Goal: Task Accomplishment & Management: Manage account settings

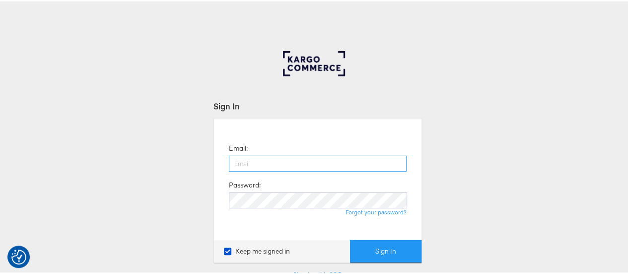
click at [253, 165] on input "email" at bounding box center [318, 162] width 178 height 16
type input "maddy.dickinson@jdplc.com"
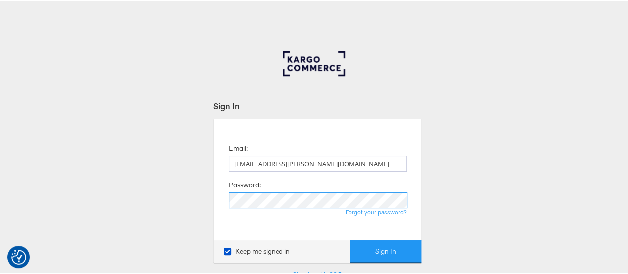
click at [350, 238] on button "Sign In" at bounding box center [386, 249] width 72 height 22
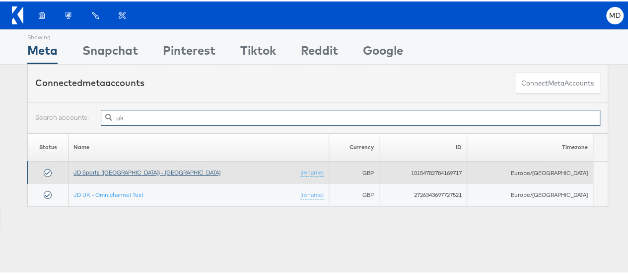
type input "uk"
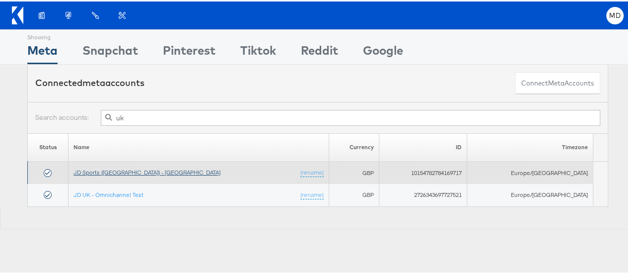
click at [125, 172] on link "JD Sports (UK) - SA" at bounding box center [146, 170] width 147 height 7
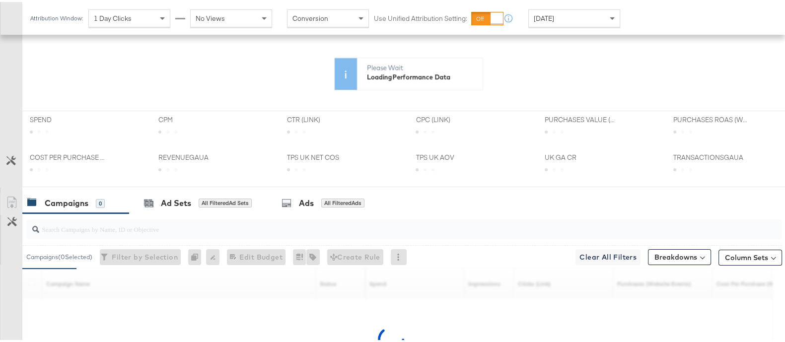
scroll to position [363, 0]
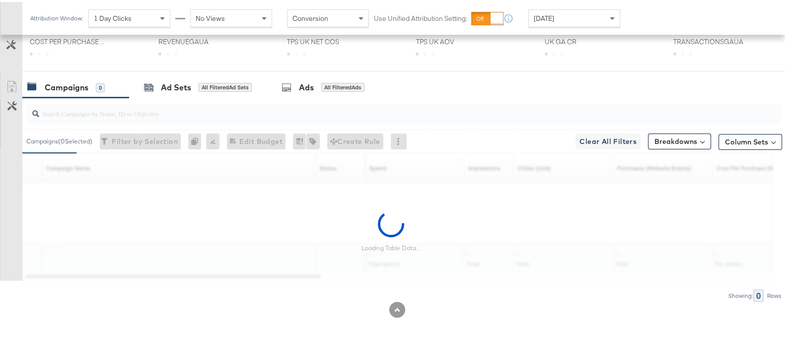
click at [144, 115] on input "search" at bounding box center [376, 107] width 675 height 19
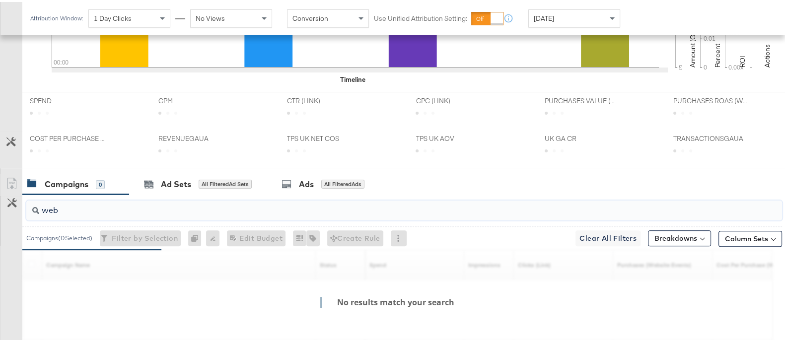
scroll to position [460, 0]
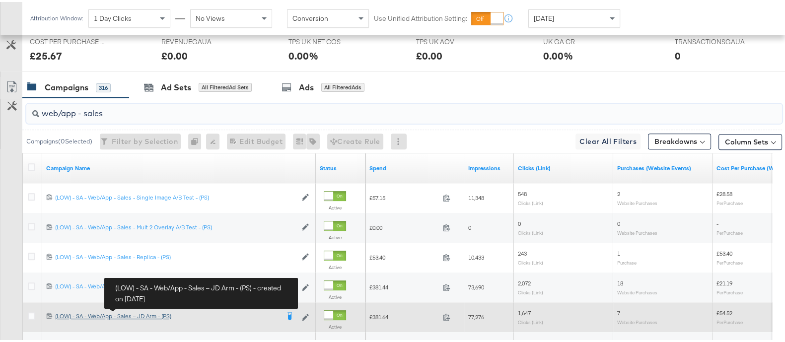
type input "web/app - sales"
click at [142, 312] on div "(LOW) - SA - Web/App - Sales – JD Arm - (PS) (LOW) - SA - Web/App - Sales – JD …" at bounding box center [167, 314] width 224 height 8
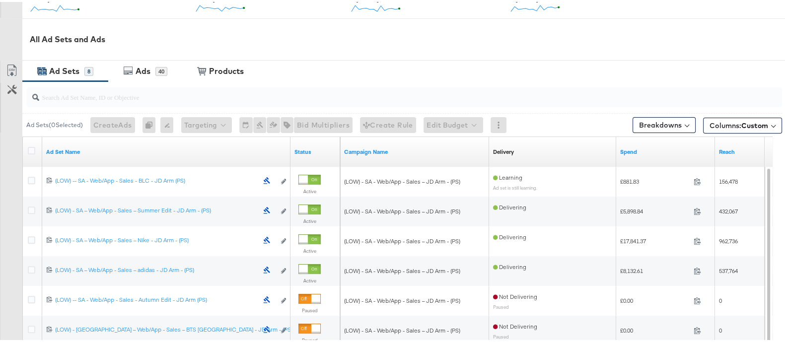
scroll to position [500, 0]
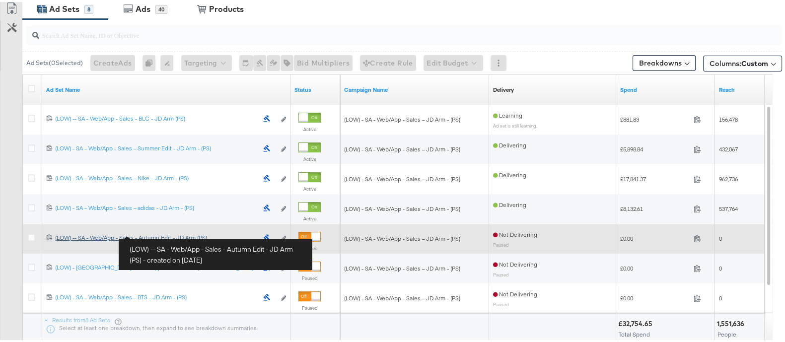
click at [172, 232] on div "(LOW) -- SA - Web/App - Sales - Autumn Edit - JD Arm (PS) (LOW) -- SA - Web/App…" at bounding box center [156, 236] width 203 height 8
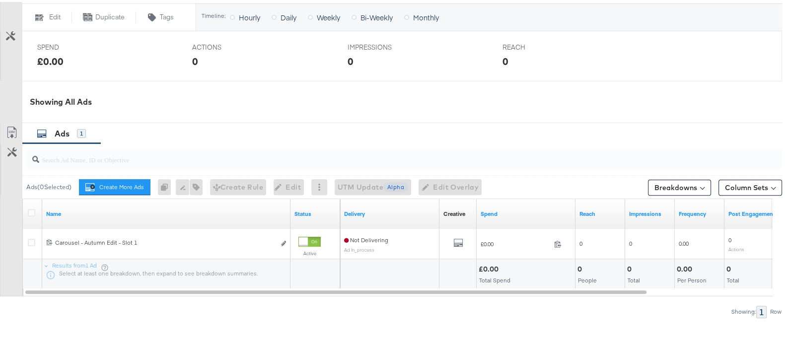
scroll to position [435, 0]
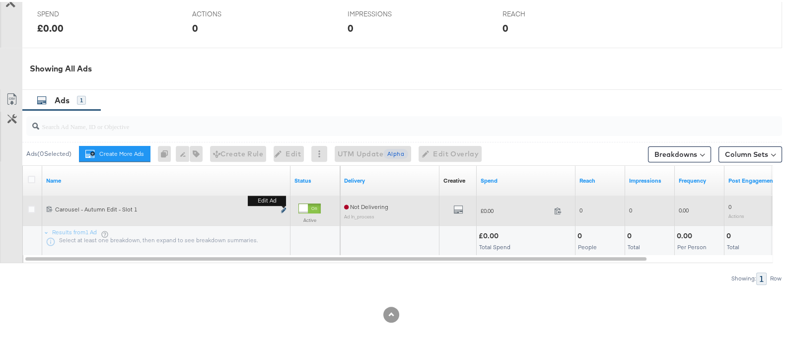
click at [286, 206] on icon "link" at bounding box center [283, 208] width 5 height 5
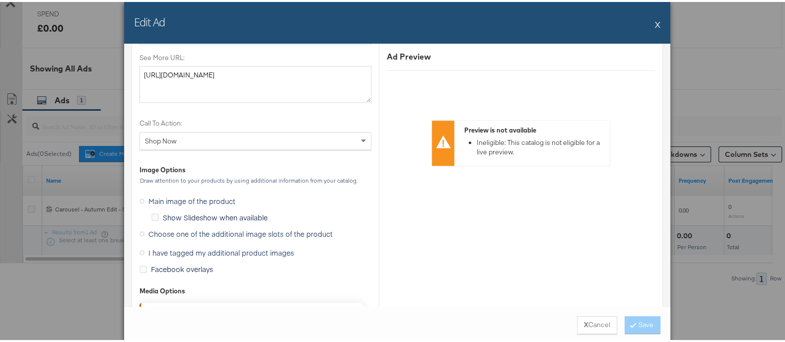
scroll to position [979, 0]
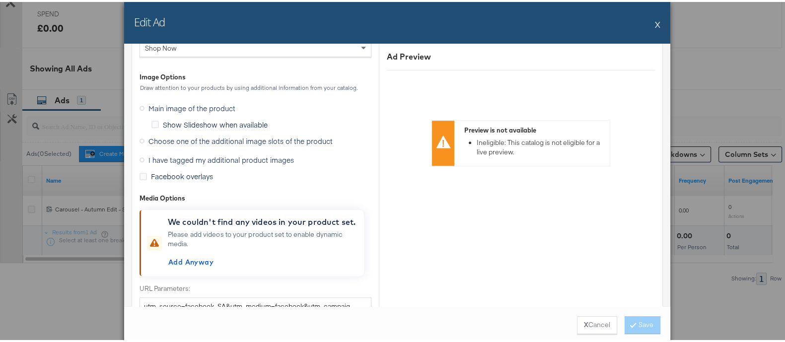
click at [220, 159] on span "I have tagged my additional product images" at bounding box center [220, 158] width 145 height 10
click at [0, 0] on input "I have tagged my additional product images" at bounding box center [0, 0] width 0 height 0
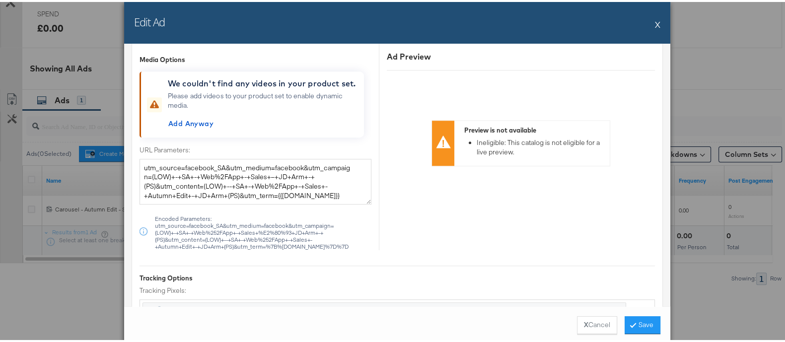
scroll to position [837, 0]
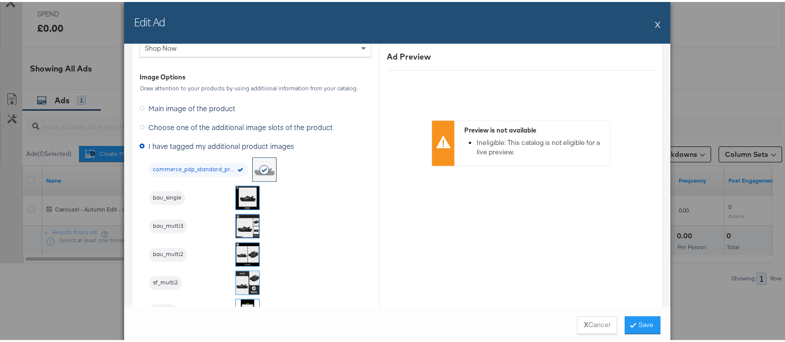
click at [236, 189] on img at bounding box center [247, 195] width 23 height 23
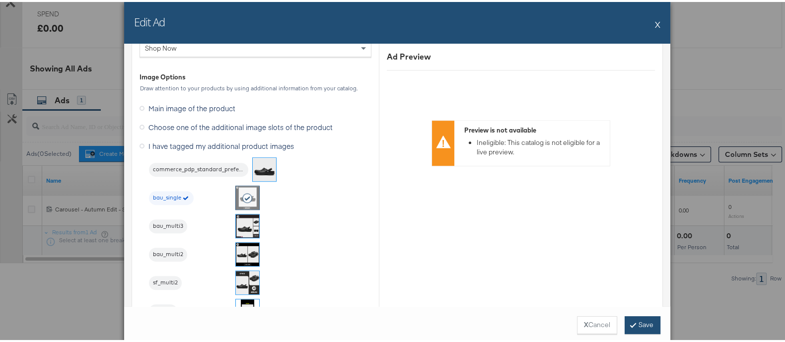
click at [639, 324] on button "Save" at bounding box center [643, 323] width 36 height 18
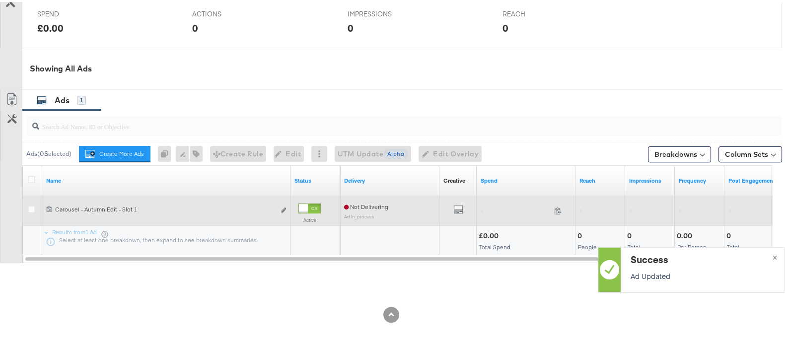
click at [25, 205] on div at bounding box center [33, 209] width 18 height 18
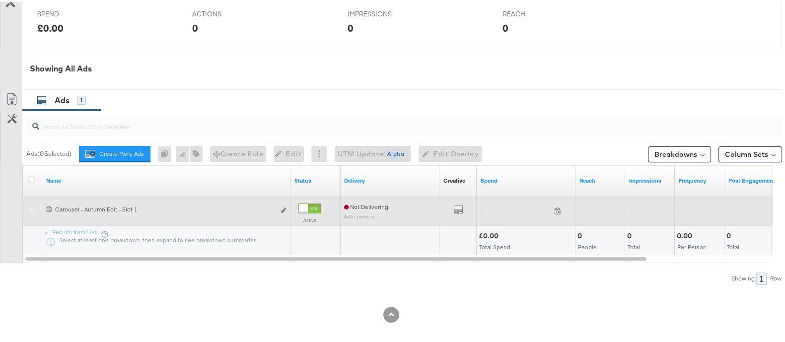
click at [31, 207] on icon at bounding box center [31, 207] width 7 height 7
click at [0, 0] on input "checkbox" at bounding box center [0, 0] width 0 height 0
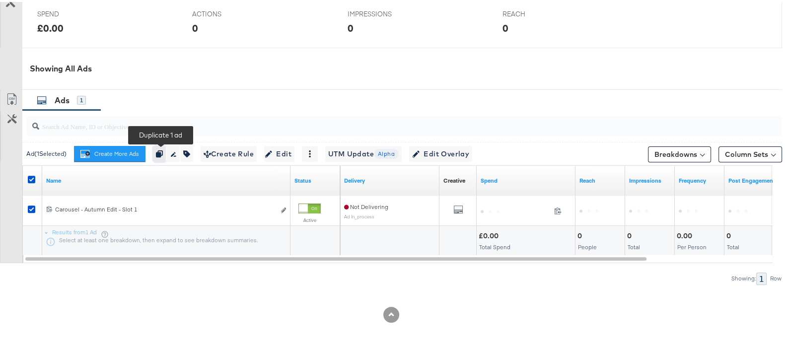
click at [162, 145] on button "button" at bounding box center [159, 152] width 13 height 16
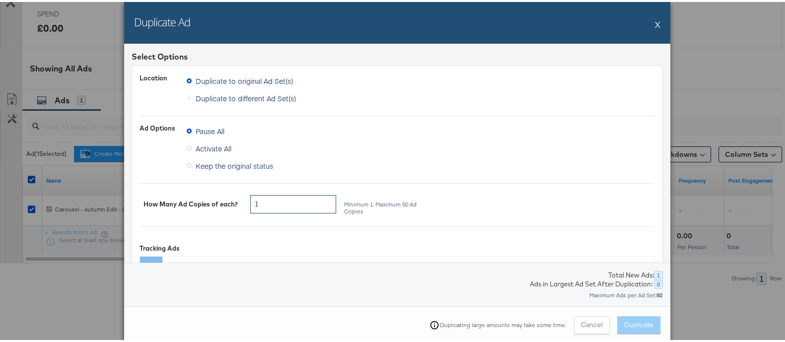
click at [286, 207] on input "1" at bounding box center [293, 202] width 86 height 18
type input "2"
click at [253, 162] on span "Keep the original status" at bounding box center [234, 164] width 77 height 10
click at [0, 0] on input "Keep the original status" at bounding box center [0, 0] width 0 height 0
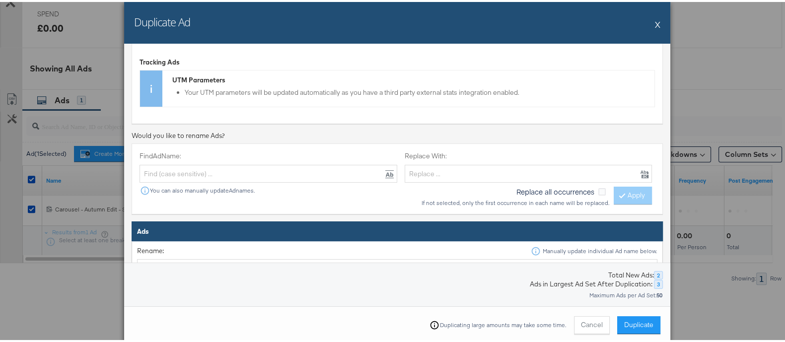
scroll to position [372, 0]
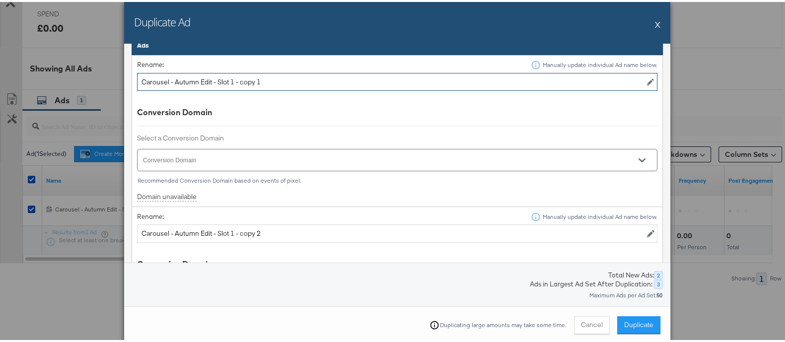
drag, startPoint x: 232, startPoint y: 77, endPoint x: 351, endPoint y: 72, distance: 118.8
click at [351, 72] on input "Carousel - Autumn Edit - Slot 1 - copy 1" at bounding box center [397, 80] width 520 height 18
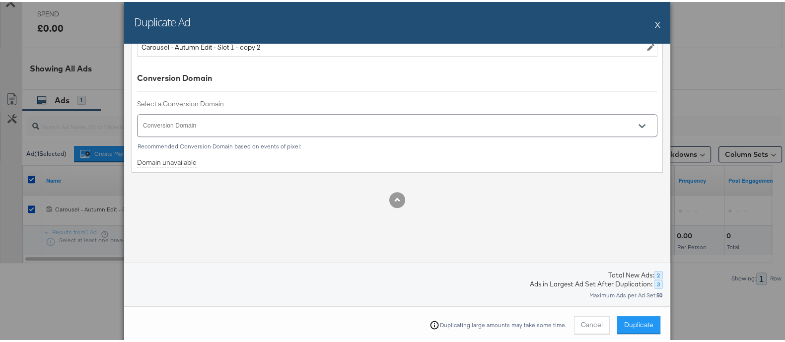
scroll to position [496, 0]
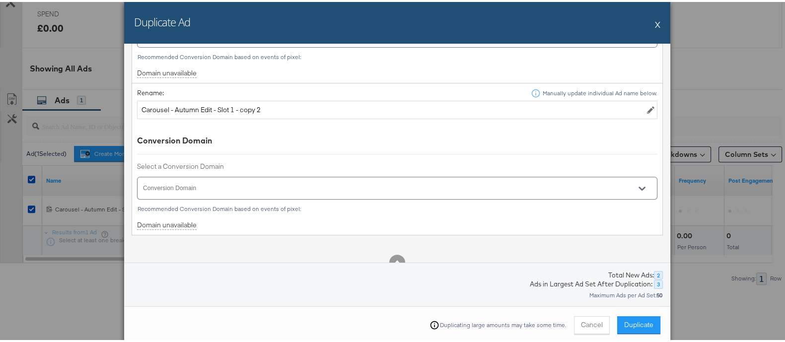
type input "Carousel - Autumn Edit - Slot 2"
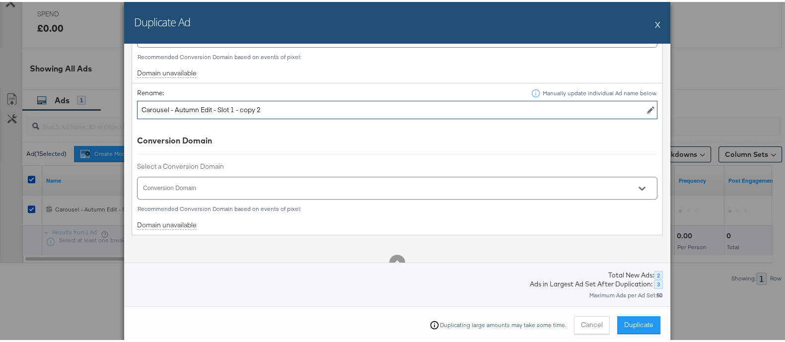
drag, startPoint x: 227, startPoint y: 105, endPoint x: 406, endPoint y: 100, distance: 178.8
click at [406, 100] on input "Carousel - Autumn Edit - Slot 1 - copy 2" at bounding box center [397, 108] width 520 height 18
type input "Carousel - Autumn Edit - Slot 3"
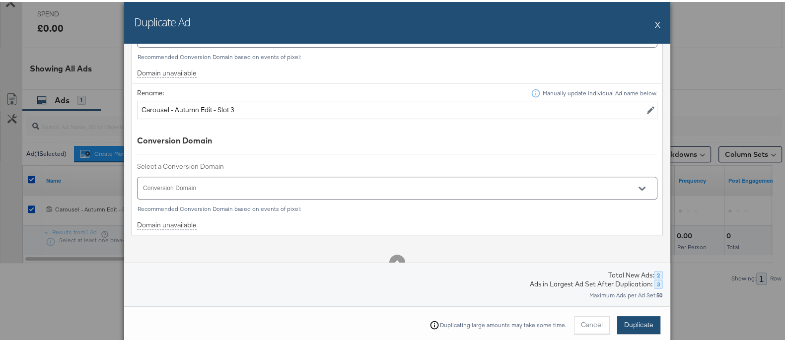
click at [633, 325] on span "Duplicate" at bounding box center [638, 322] width 29 height 9
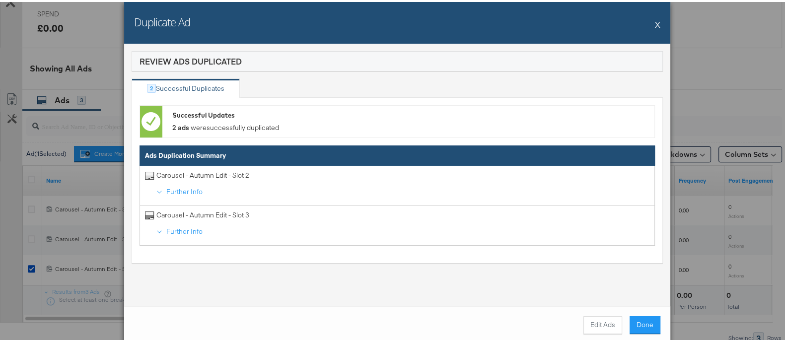
click at [655, 23] on button "X" at bounding box center [657, 22] width 5 height 20
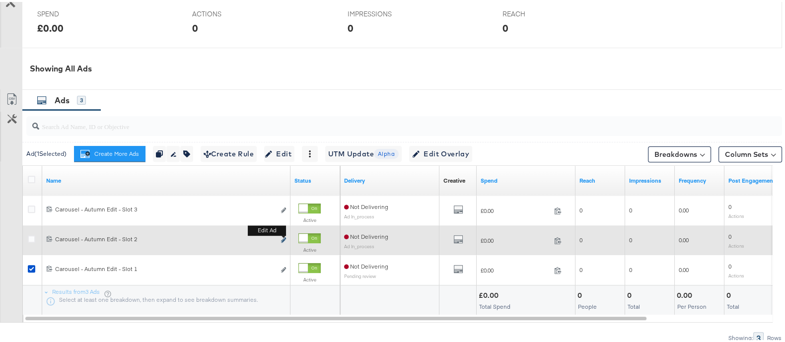
click at [283, 237] on icon "link" at bounding box center [283, 237] width 5 height 5
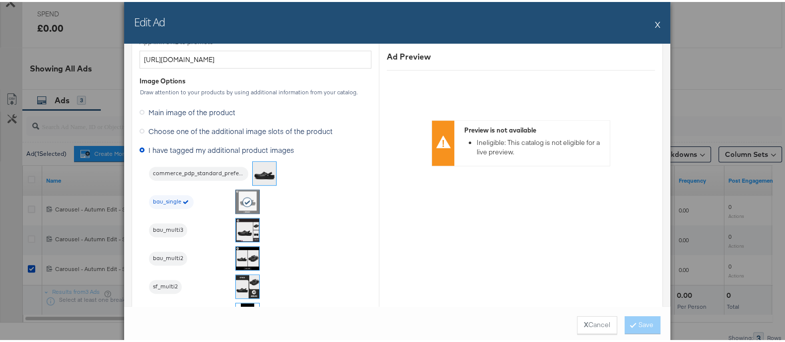
scroll to position [931, 0]
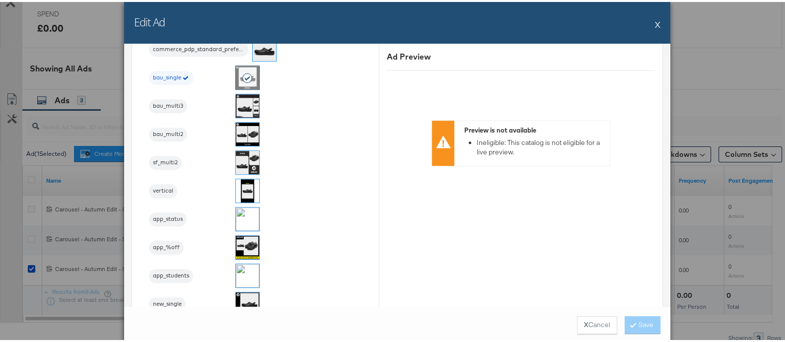
click at [236, 101] on img at bounding box center [247, 103] width 23 height 23
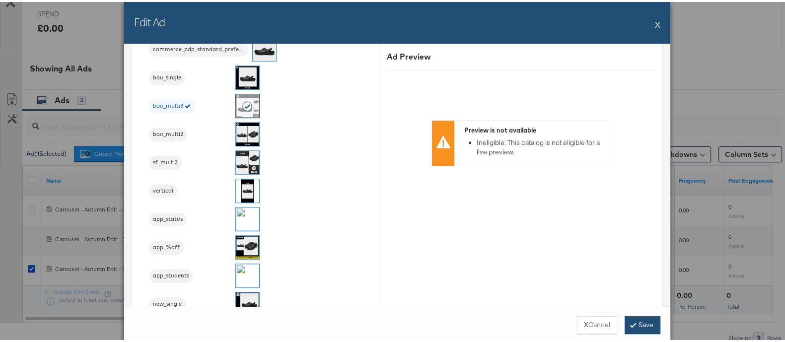
click at [651, 321] on button "Save" at bounding box center [643, 323] width 36 height 18
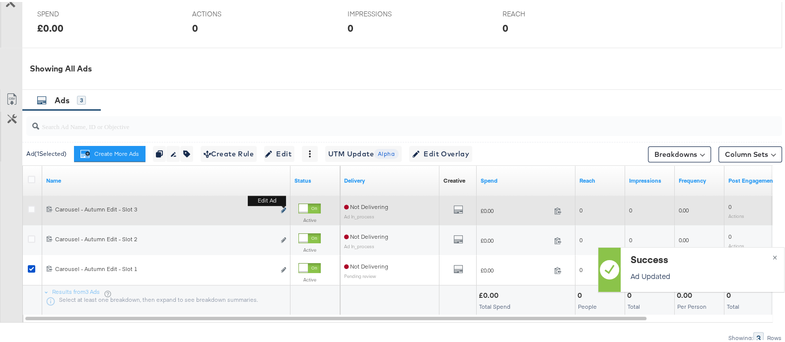
click at [281, 207] on icon "link" at bounding box center [283, 208] width 5 height 5
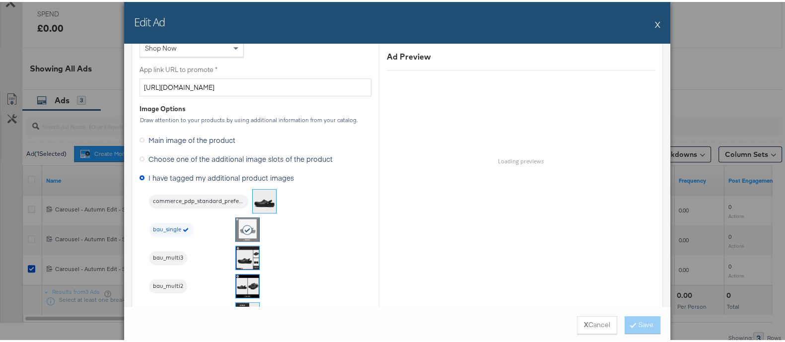
scroll to position [806, 0]
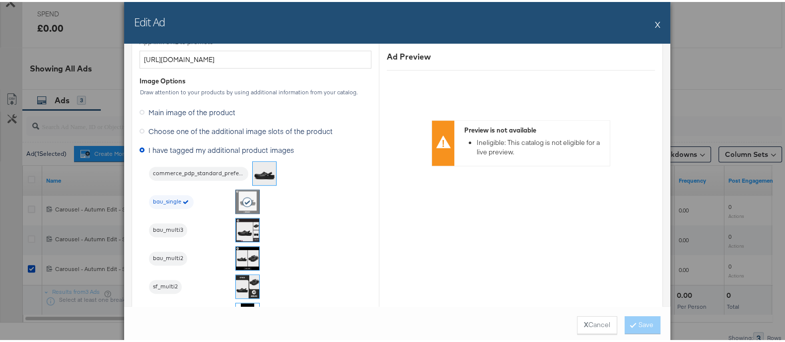
click at [246, 254] on img at bounding box center [247, 256] width 23 height 23
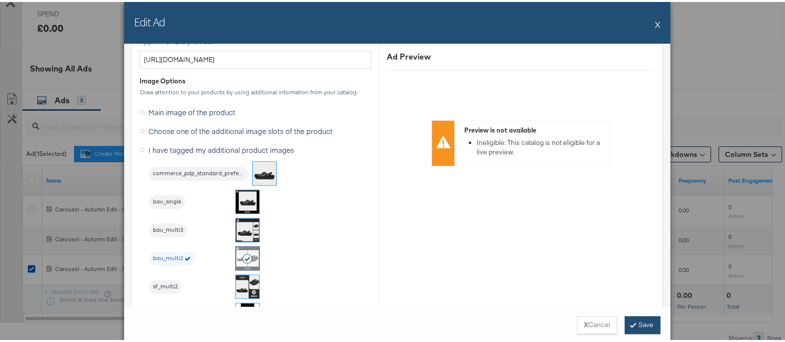
click at [644, 320] on button "Save" at bounding box center [643, 323] width 36 height 18
